Goal: Information Seeking & Learning: Find specific page/section

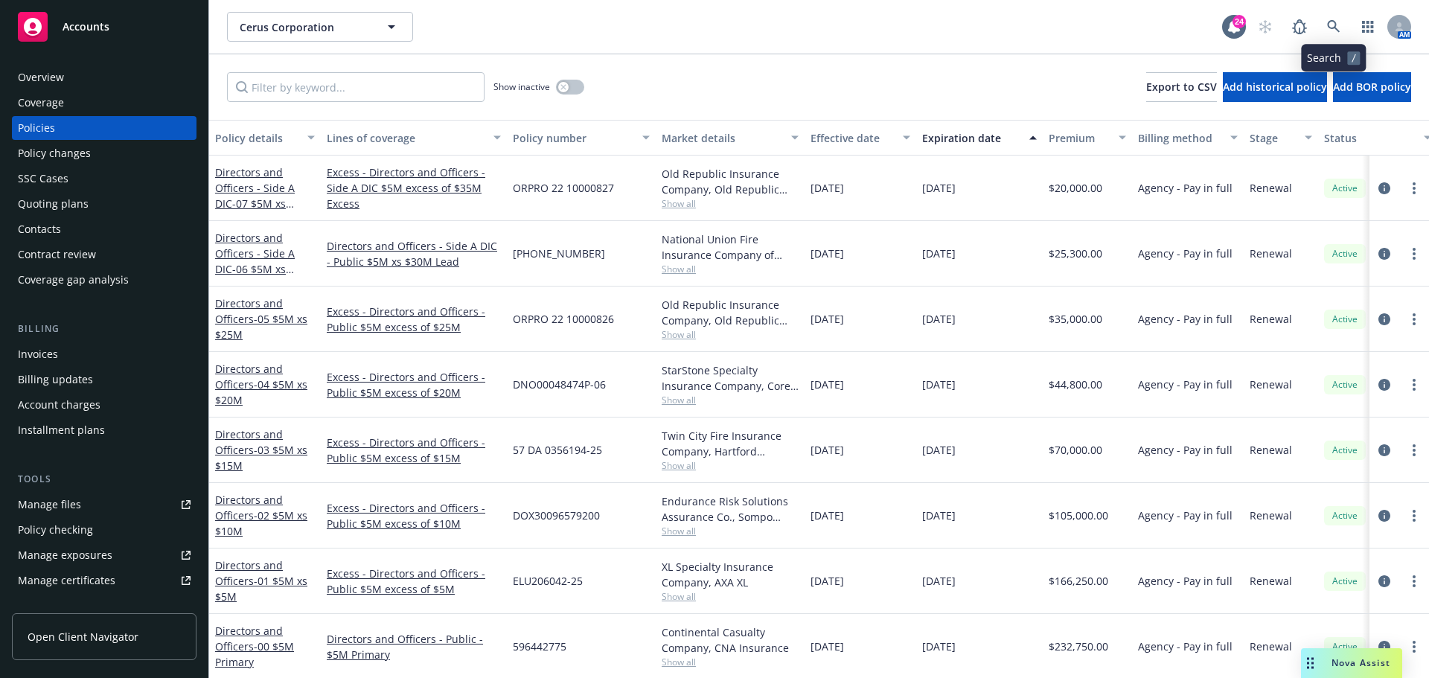
scroll to position [74, 0]
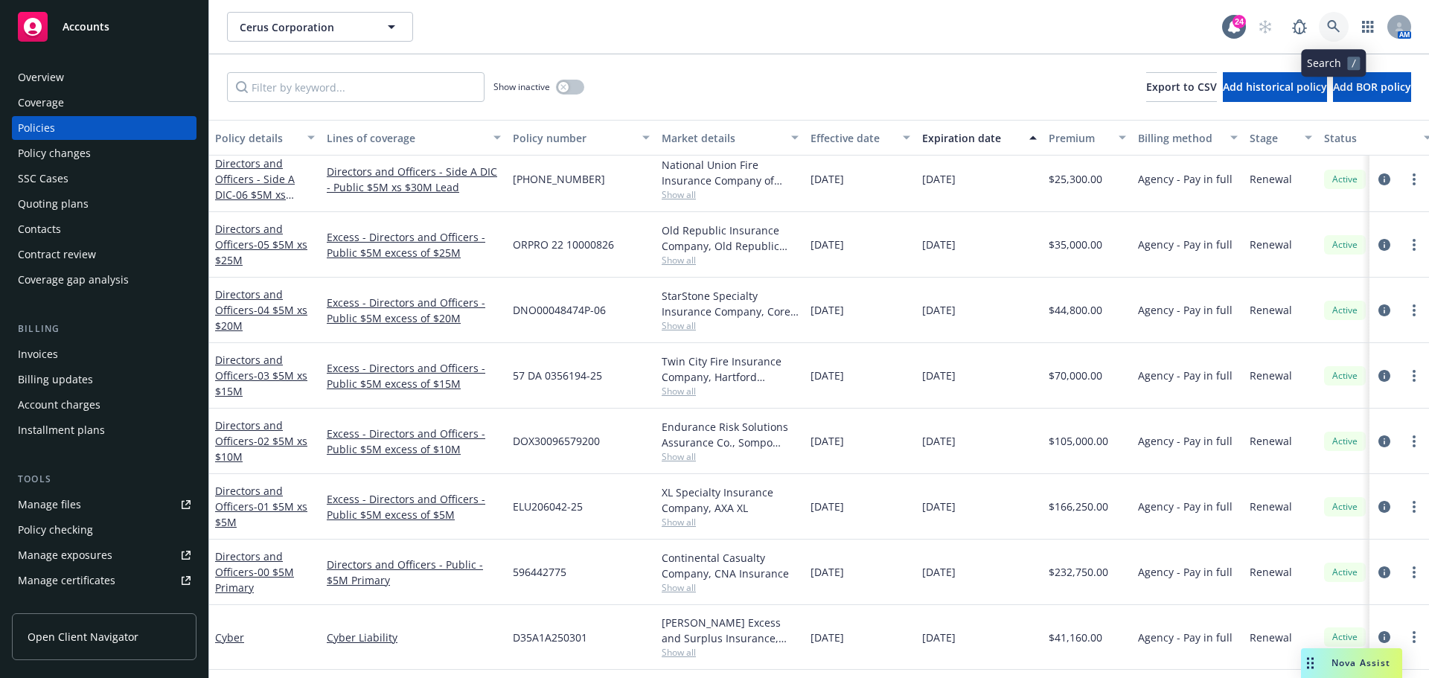
click at [1330, 22] on icon at bounding box center [1333, 26] width 13 height 13
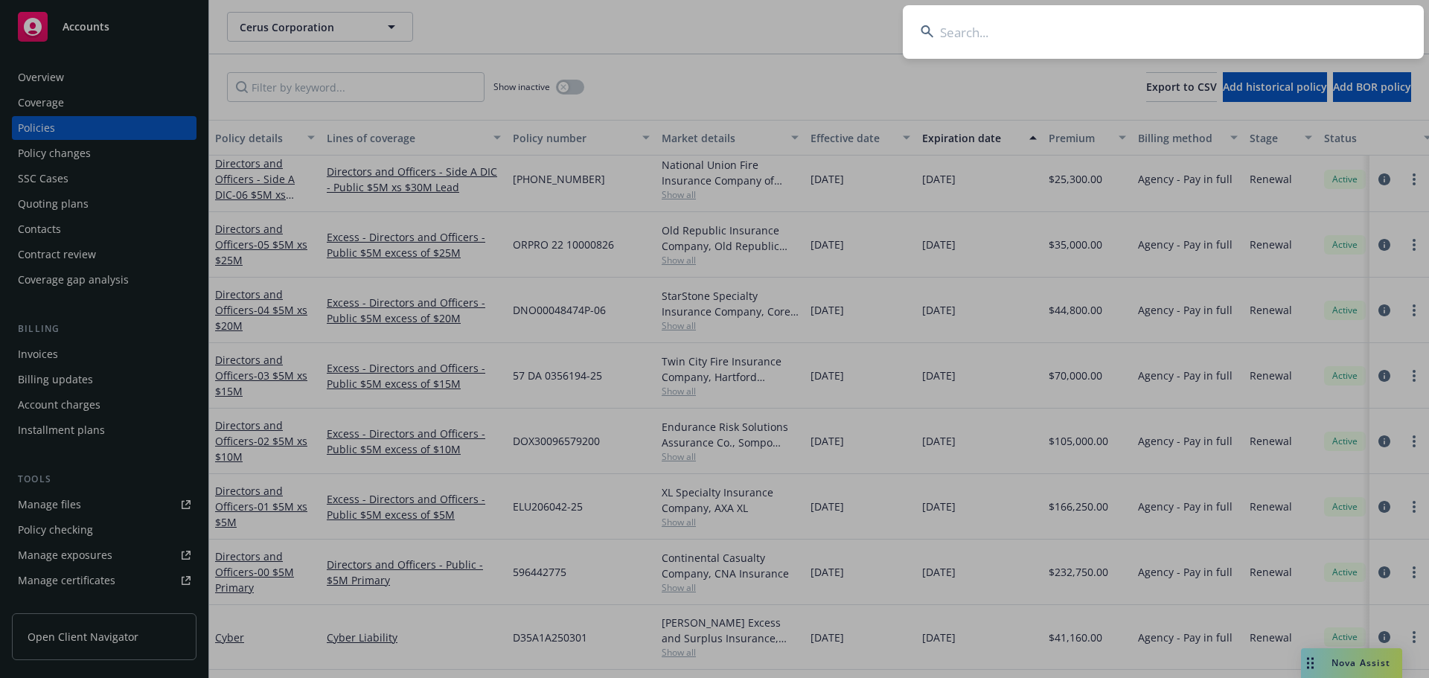
click at [1256, 22] on input at bounding box center [1163, 32] width 521 height 54
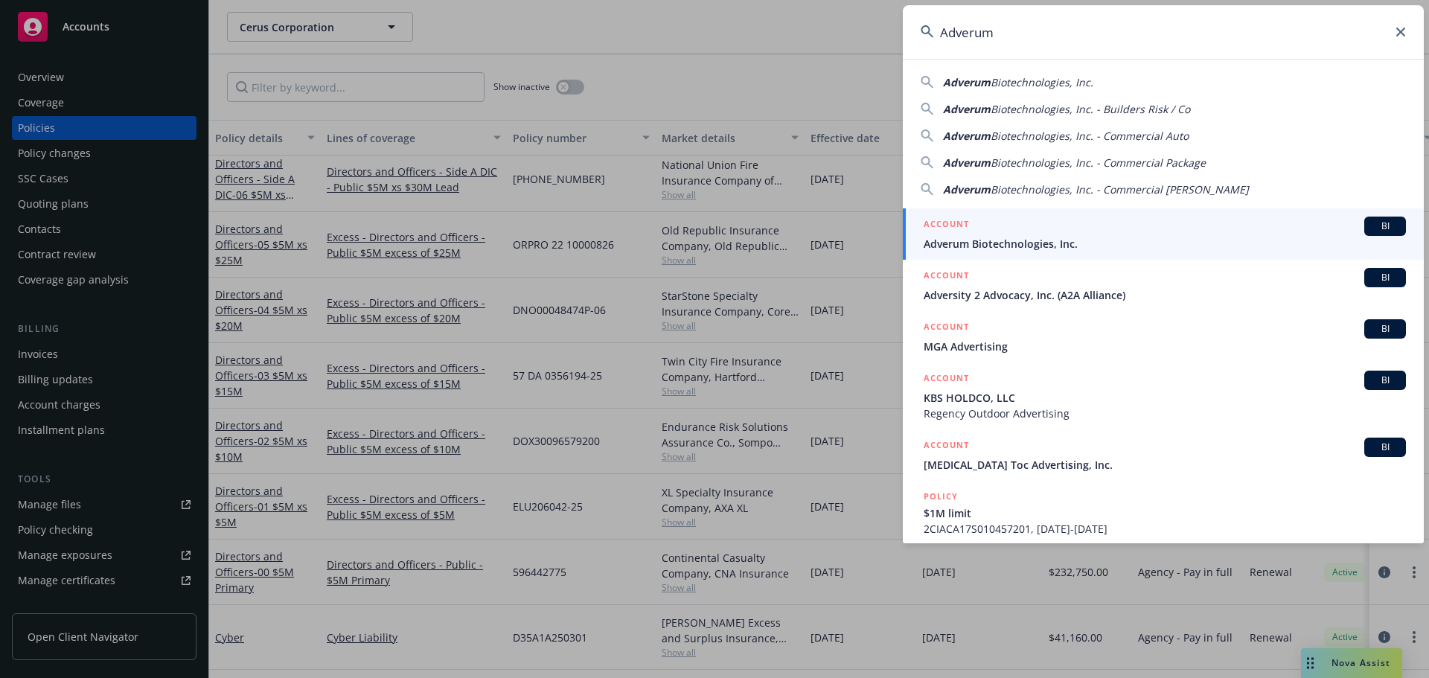
type input "Adverum"
click at [999, 234] on div "ACCOUNT BI" at bounding box center [1164, 226] width 482 height 19
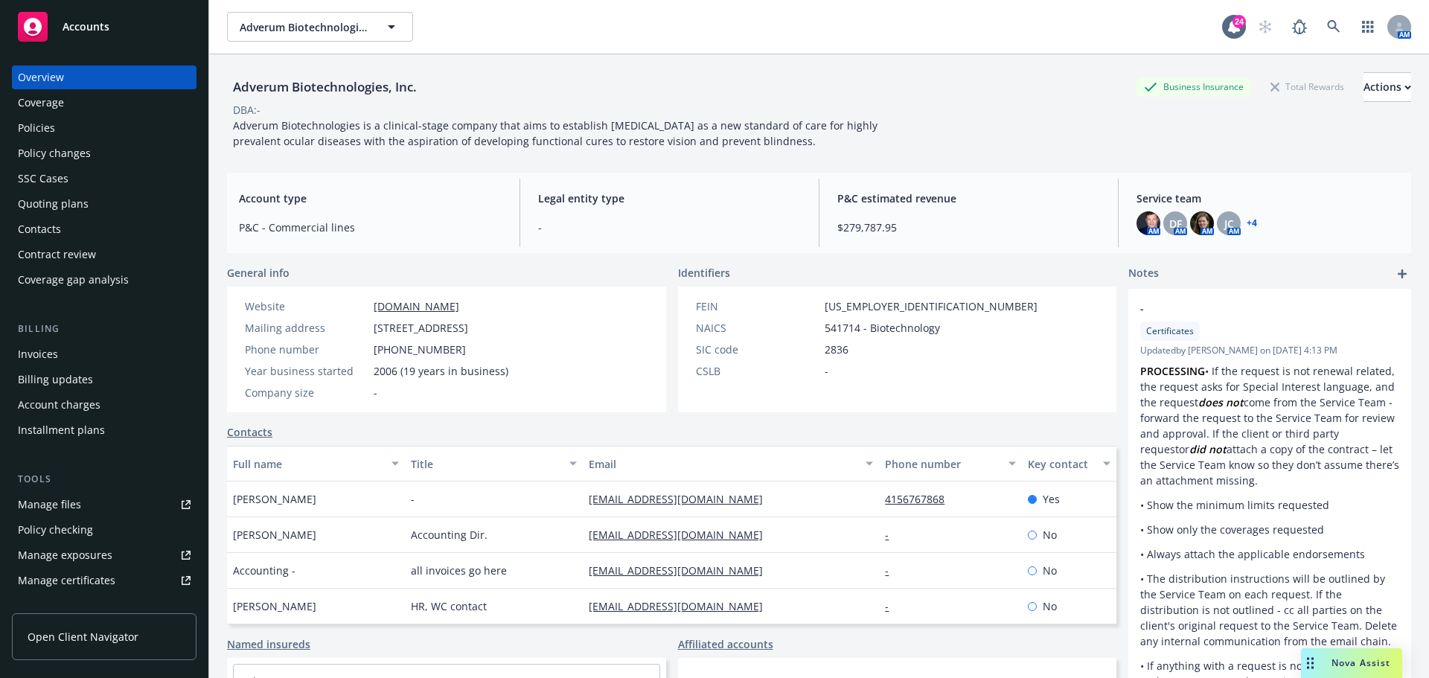
click at [83, 127] on div "Policies" at bounding box center [104, 128] width 173 height 24
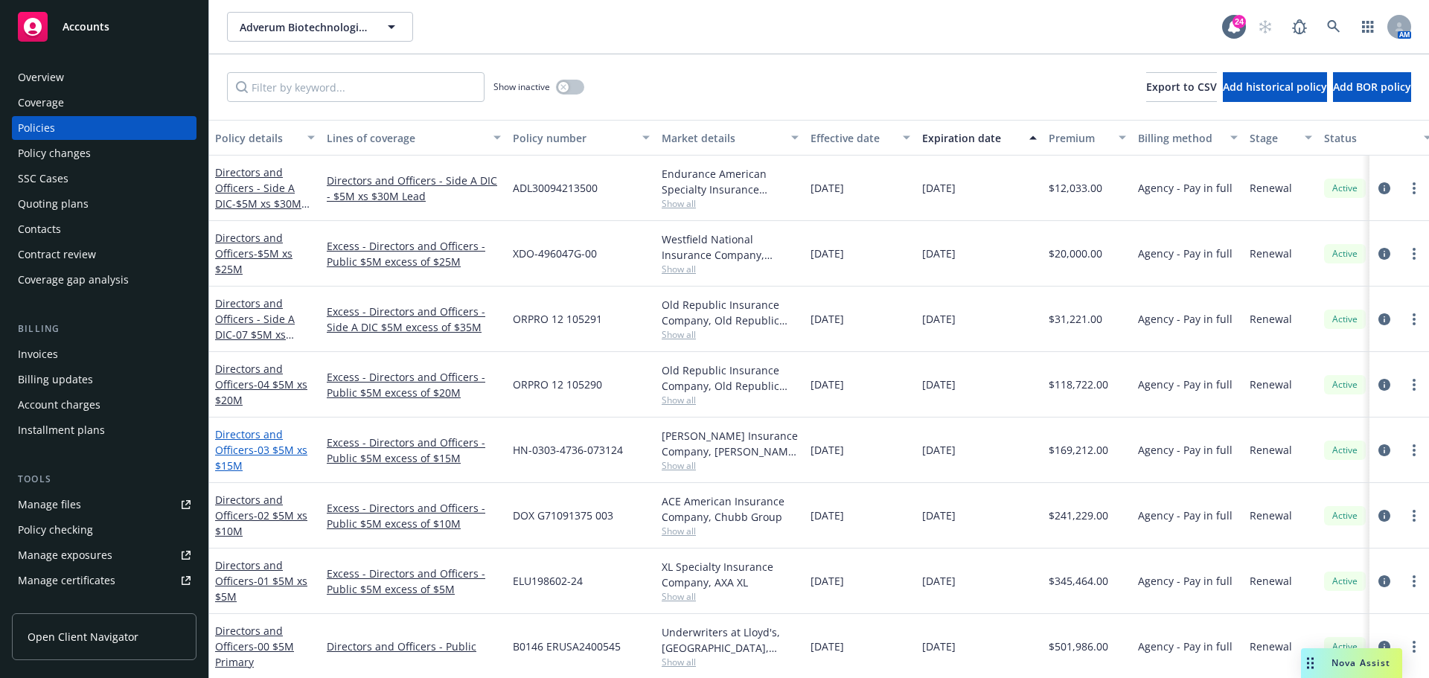
click at [236, 446] on link "Directors and Officers - 03 $5M xs $15M" at bounding box center [261, 449] width 92 height 45
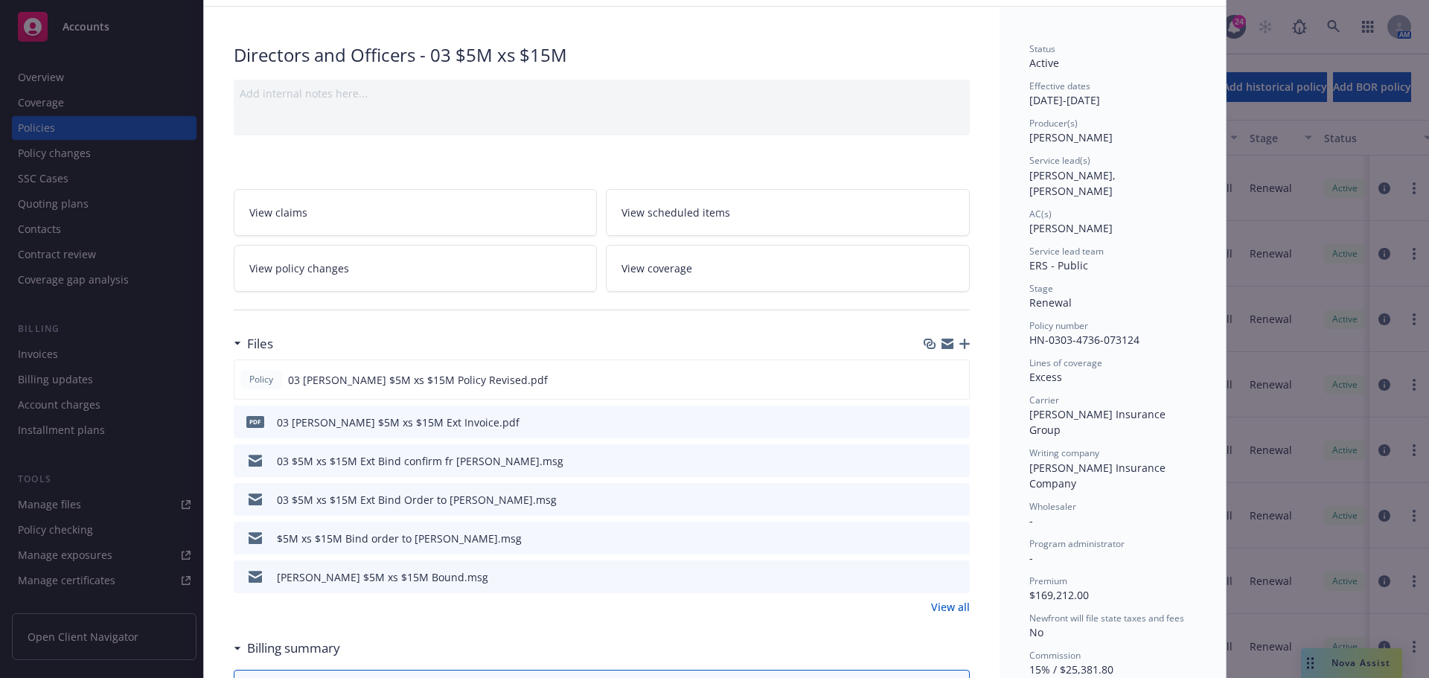
scroll to position [74, 0]
